Goal: Task Accomplishment & Management: Manage account settings

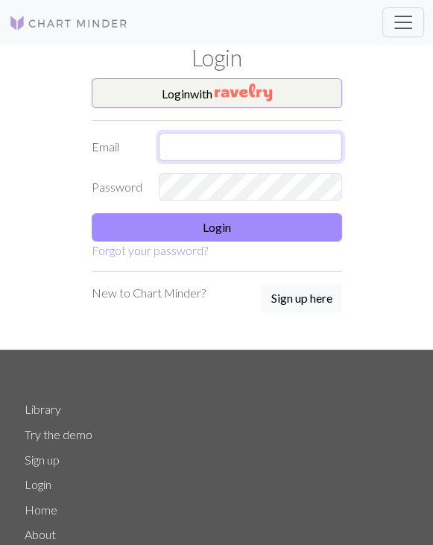
click at [198, 139] on input "text" at bounding box center [250, 147] width 183 height 28
type input "[PERSON_NAME][EMAIL_ADDRESS][DOMAIN_NAME]"
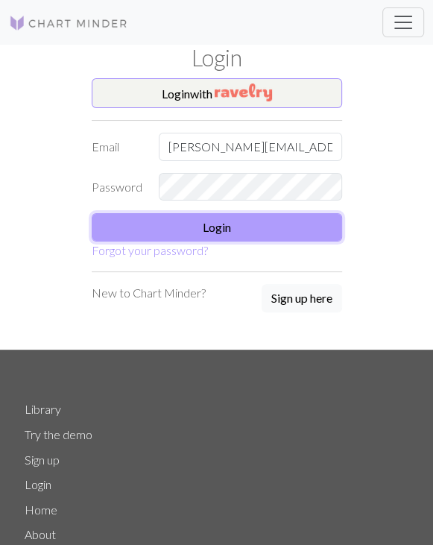
click at [222, 217] on button "Login" at bounding box center [217, 227] width 251 height 28
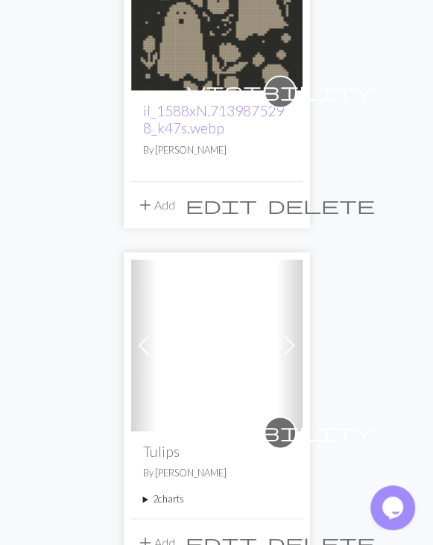
scroll to position [635, 0]
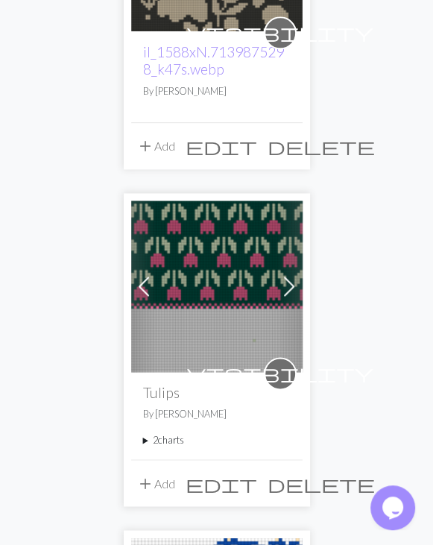
click at [241, 283] on img at bounding box center [217, 287] width 172 height 172
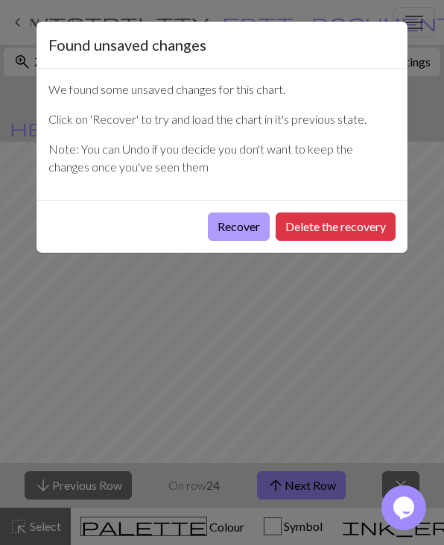
click at [224, 223] on button "Recover" at bounding box center [239, 227] width 62 height 28
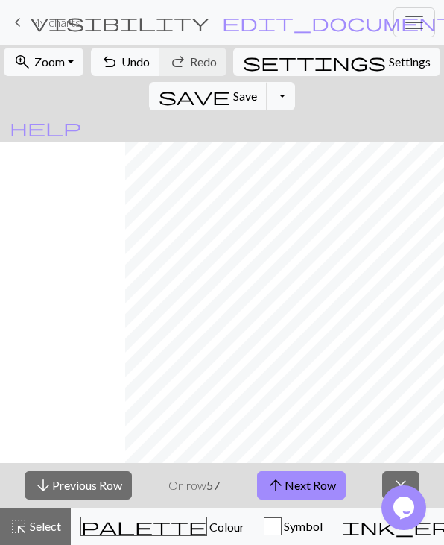
scroll to position [0, 340]
